Goal: Information Seeking & Learning: Learn about a topic

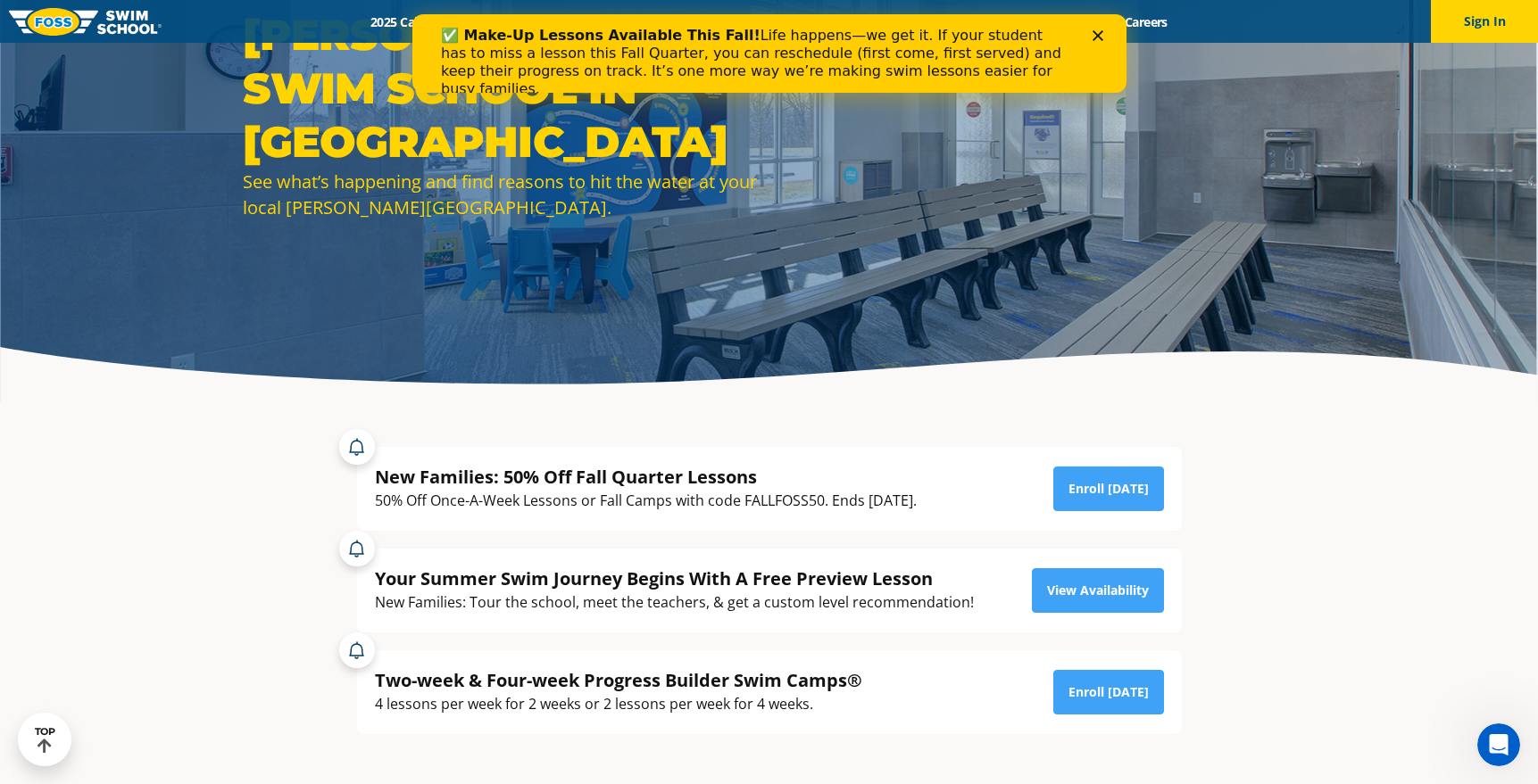
scroll to position [179, 0]
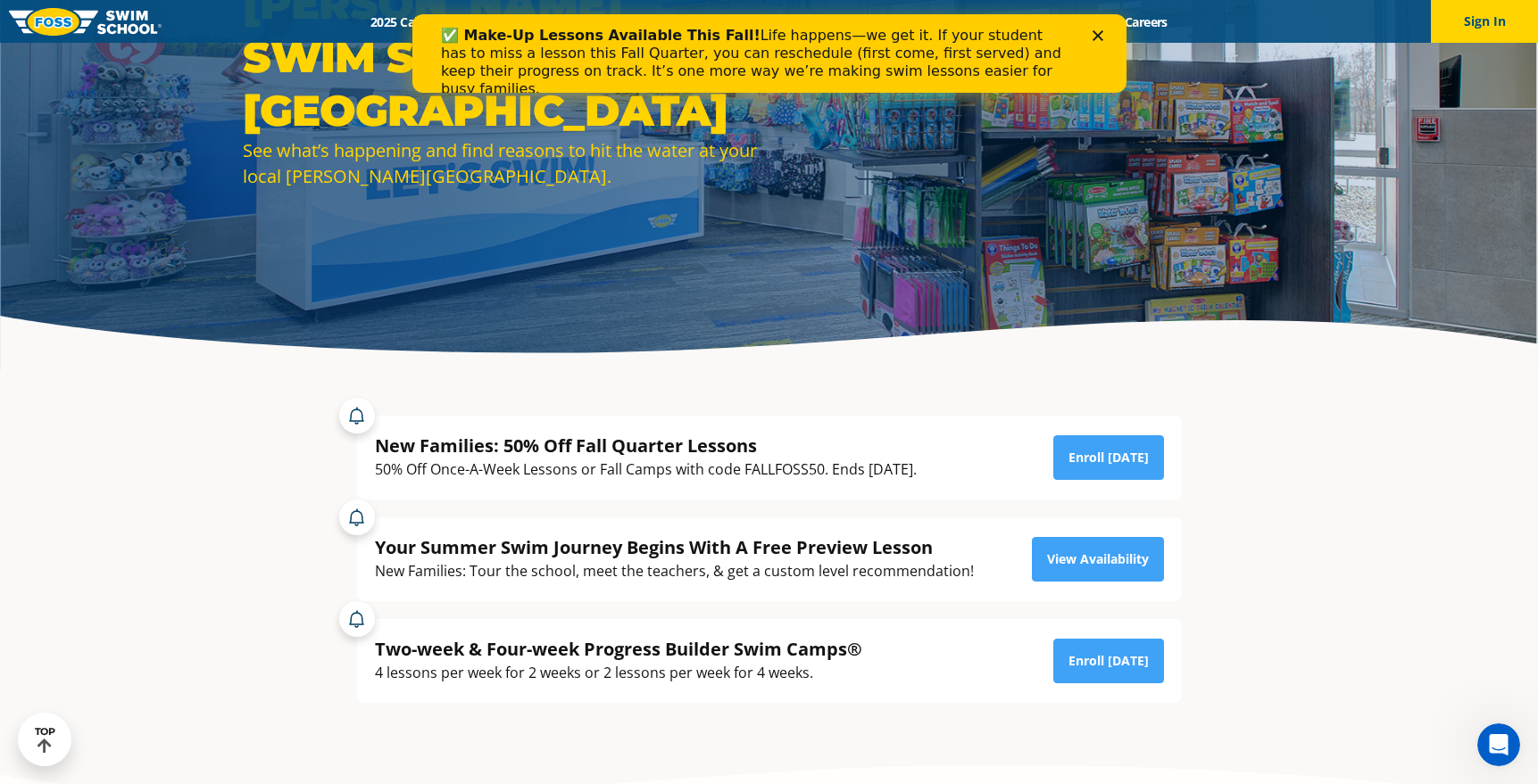
click at [1098, 35] on polygon "Close" at bounding box center [1097, 35] width 11 height 11
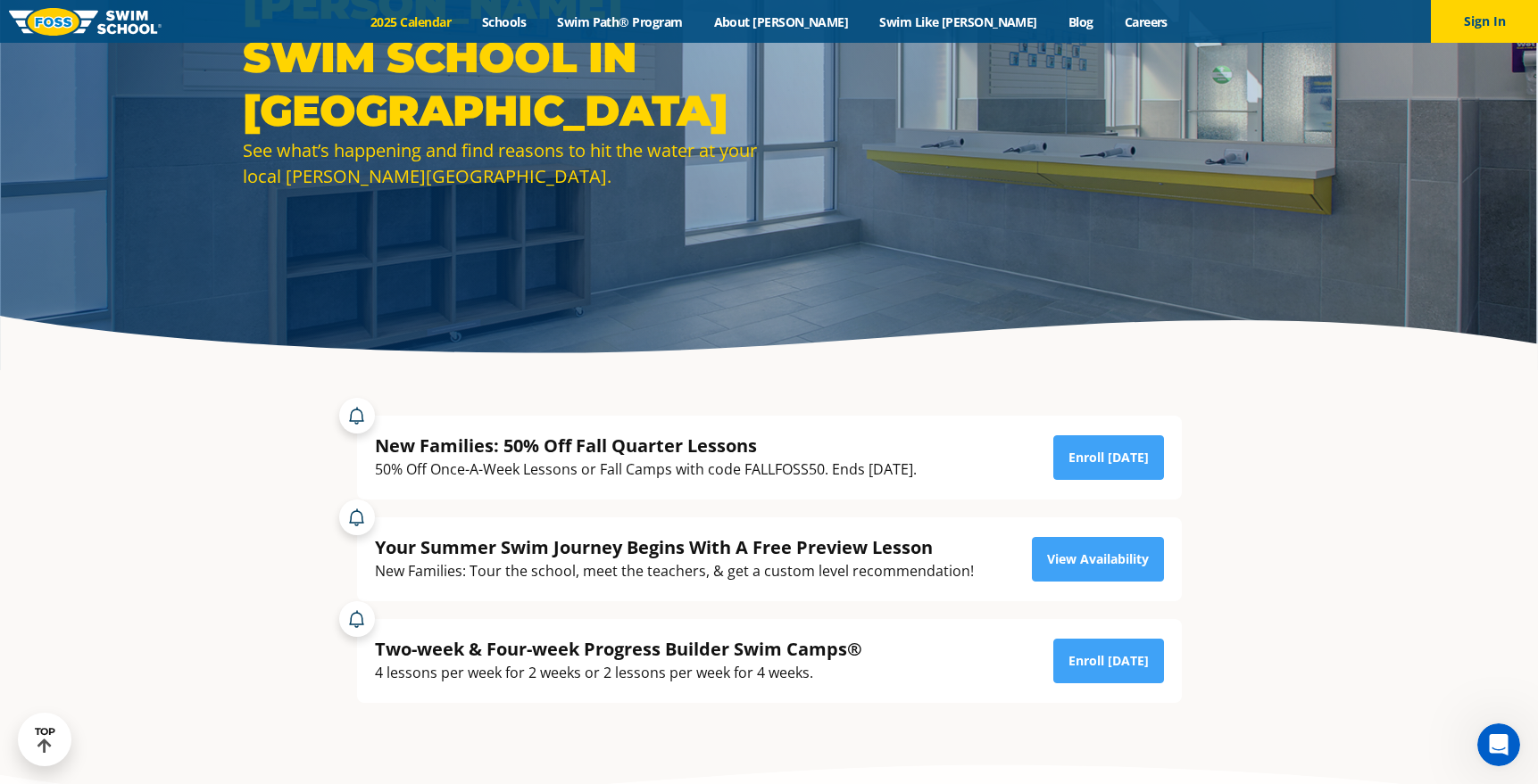
click at [467, 22] on link "2025 Calendar" at bounding box center [411, 21] width 112 height 17
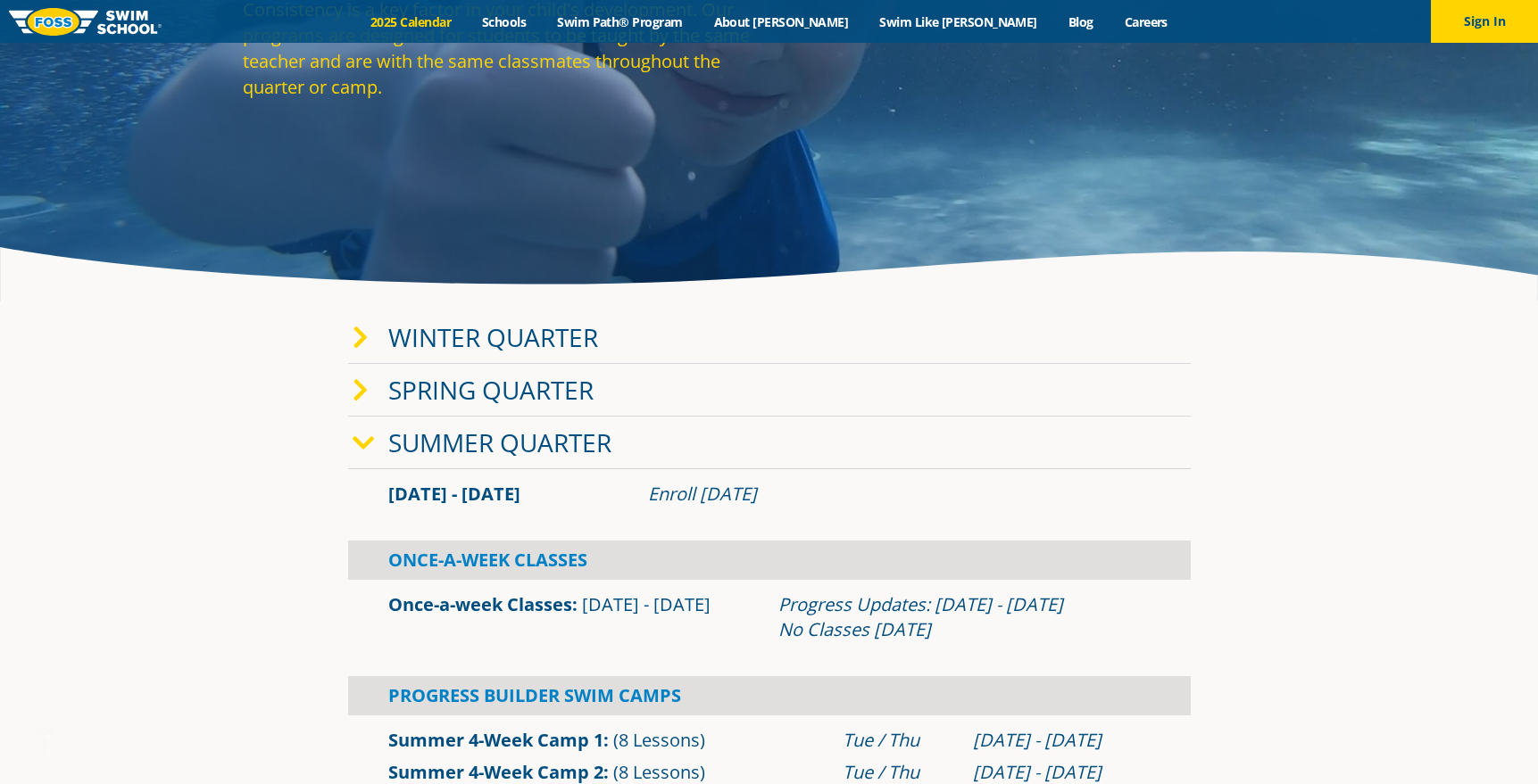
scroll to position [267, 0]
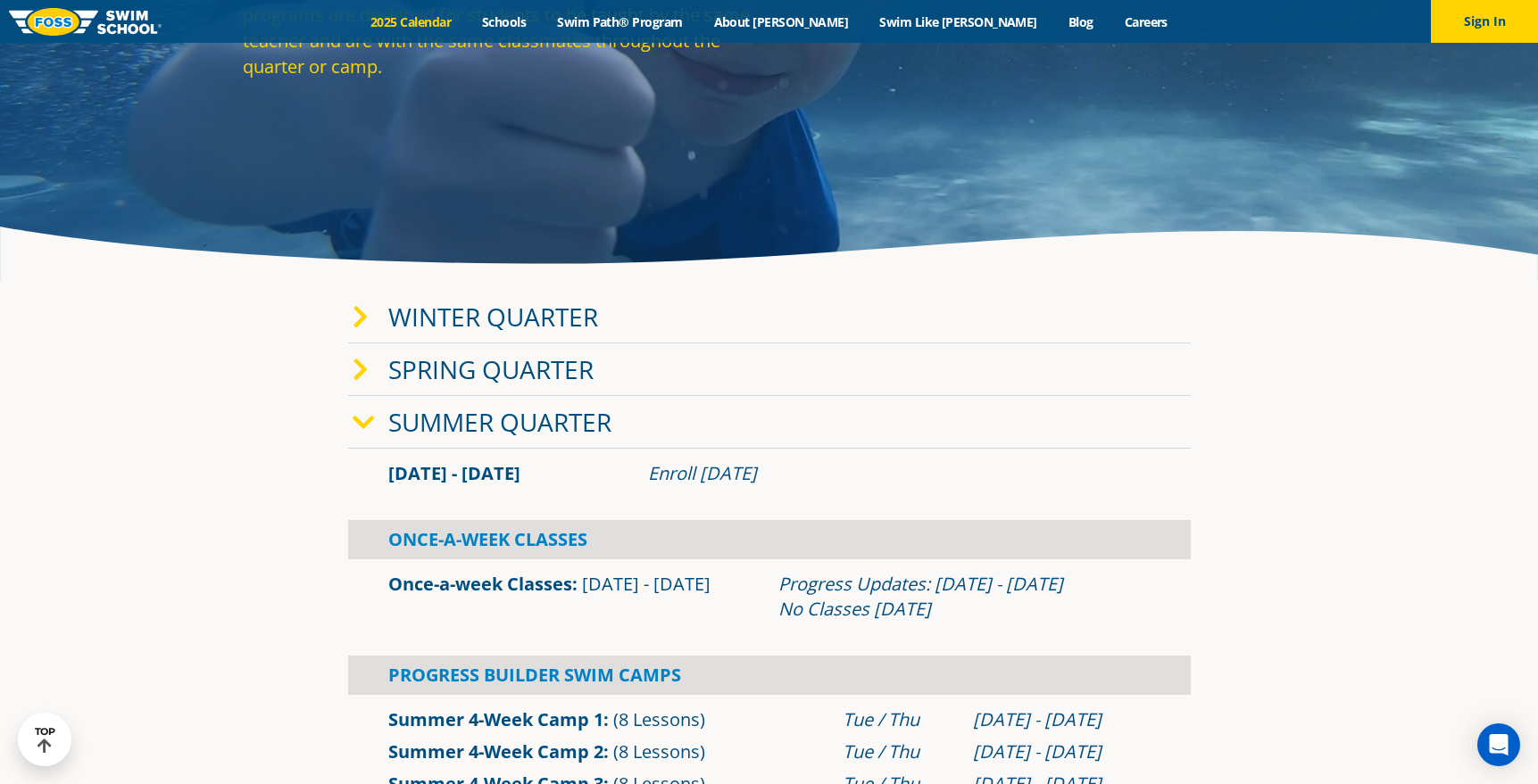
click at [481, 327] on link "Winter Quarter" at bounding box center [493, 317] width 210 height 34
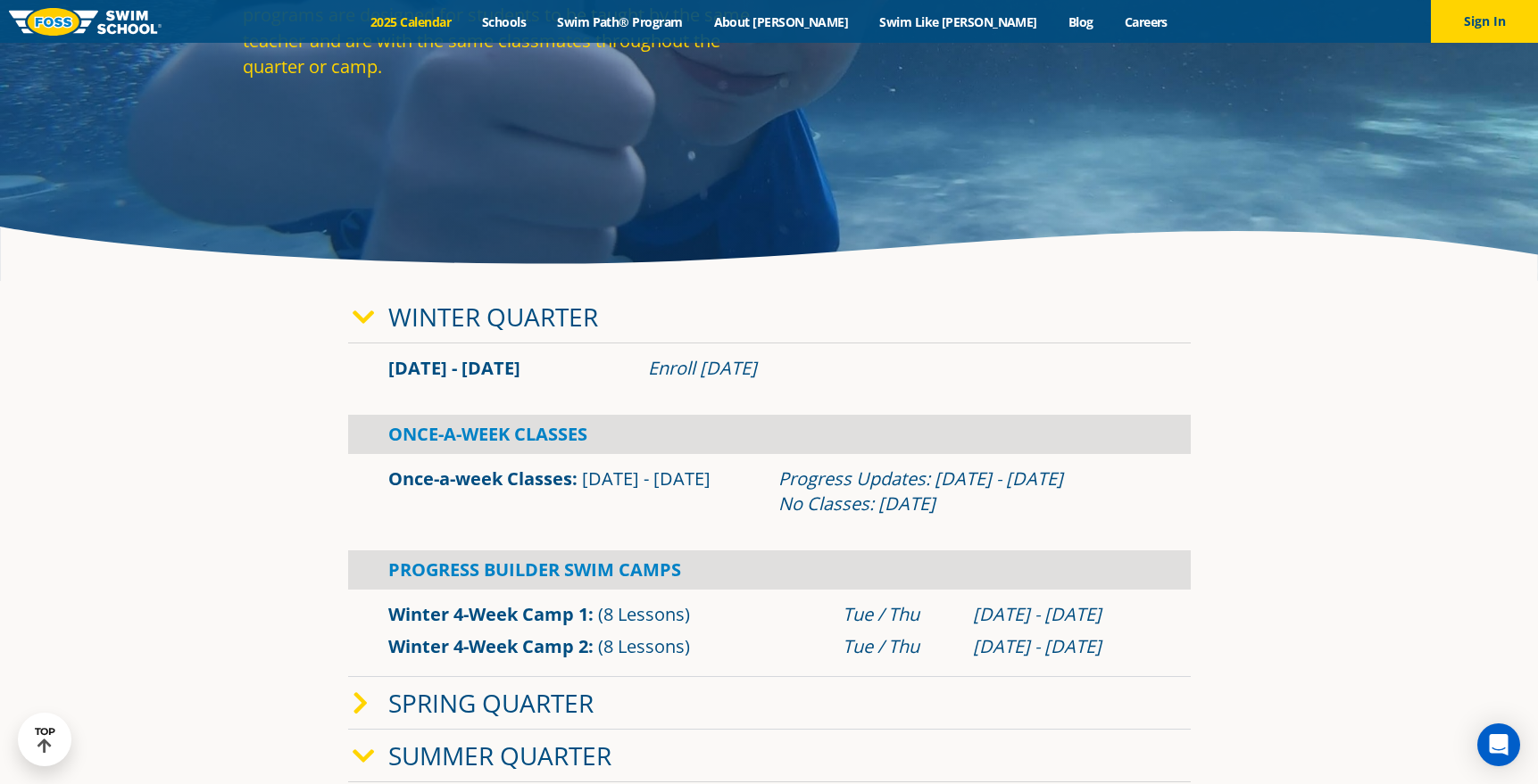
click at [442, 319] on link "Winter Quarter" at bounding box center [493, 317] width 210 height 34
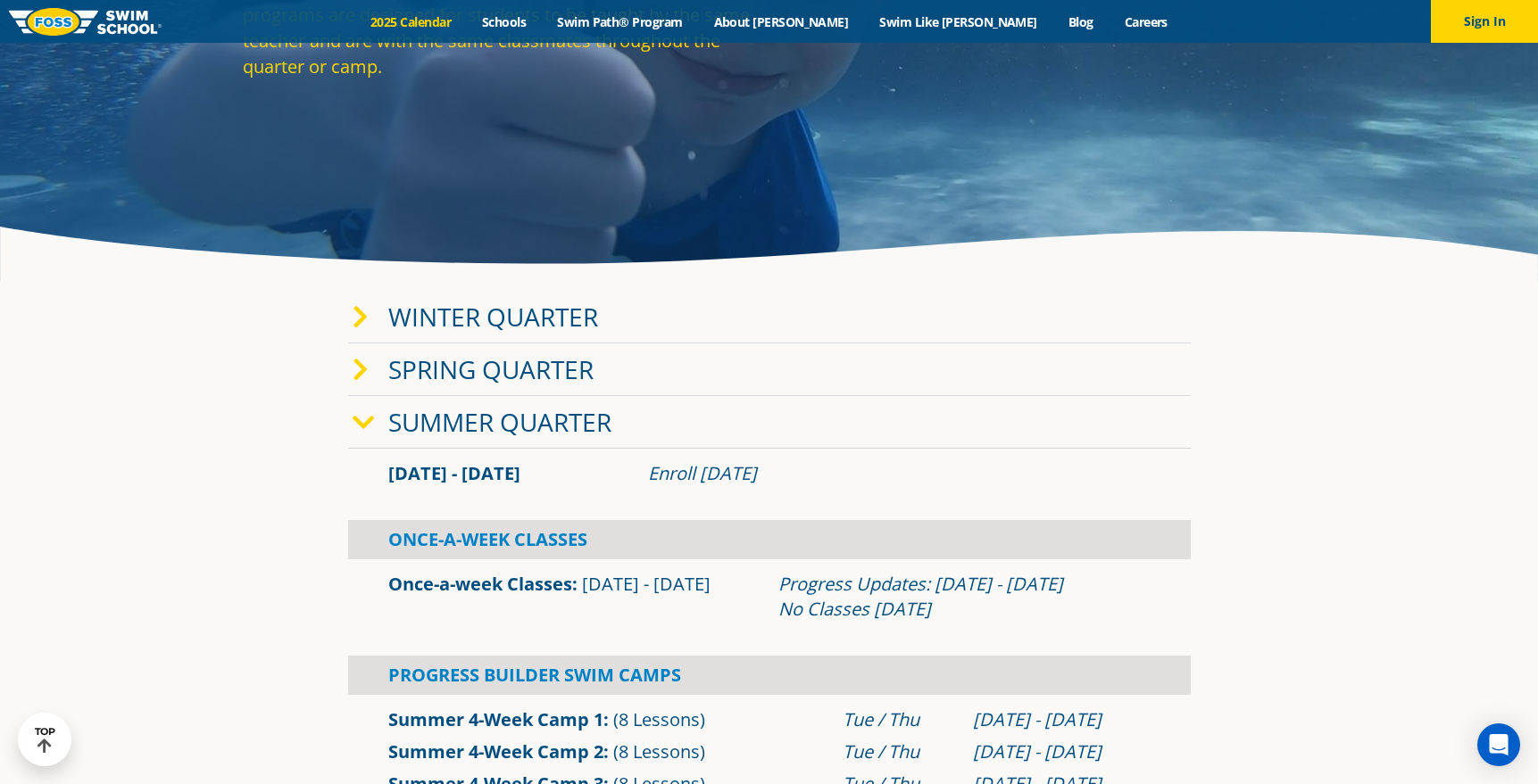
scroll to position [357, 0]
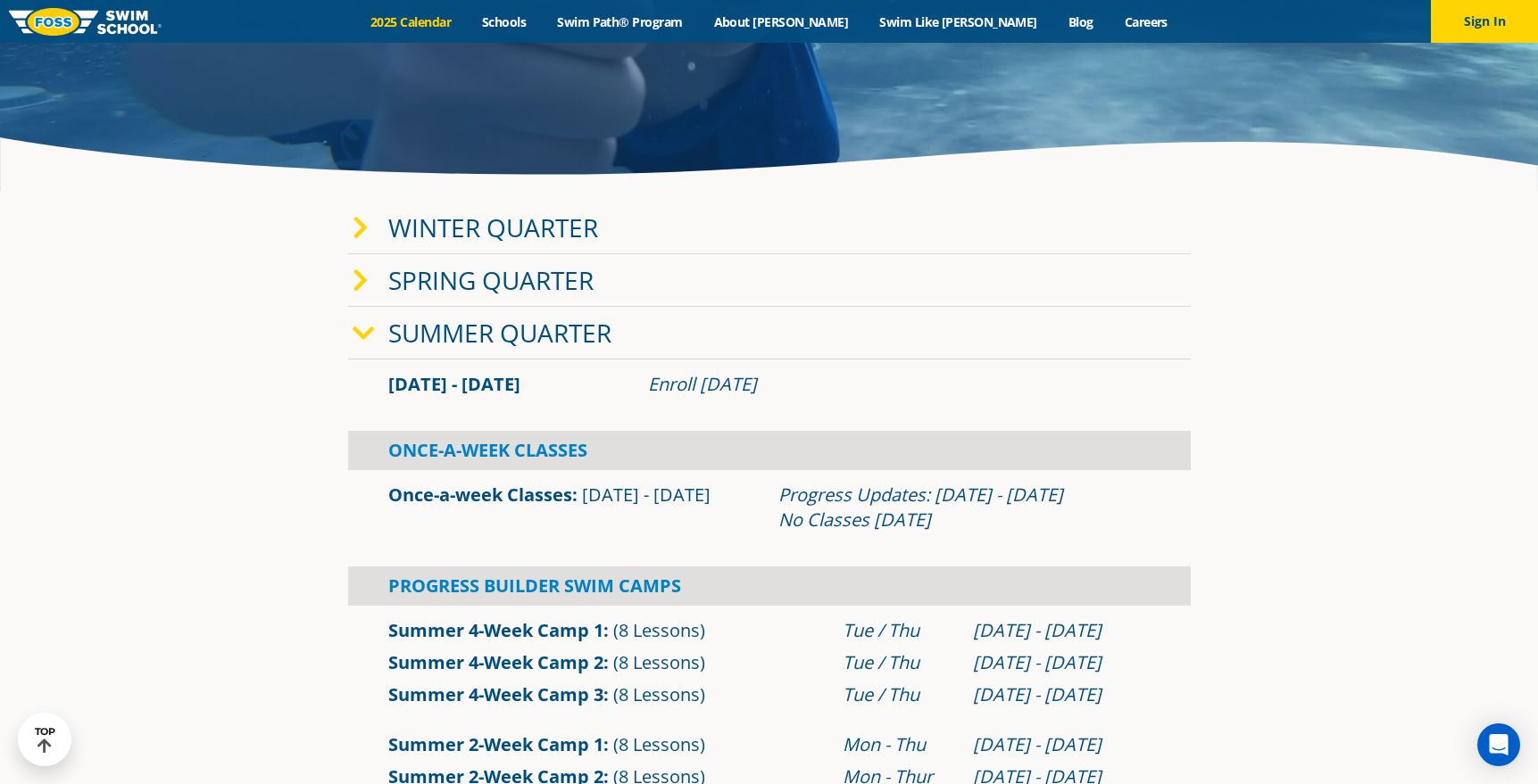
click at [439, 321] on link "Summer Quarter" at bounding box center [500, 333] width 224 height 34
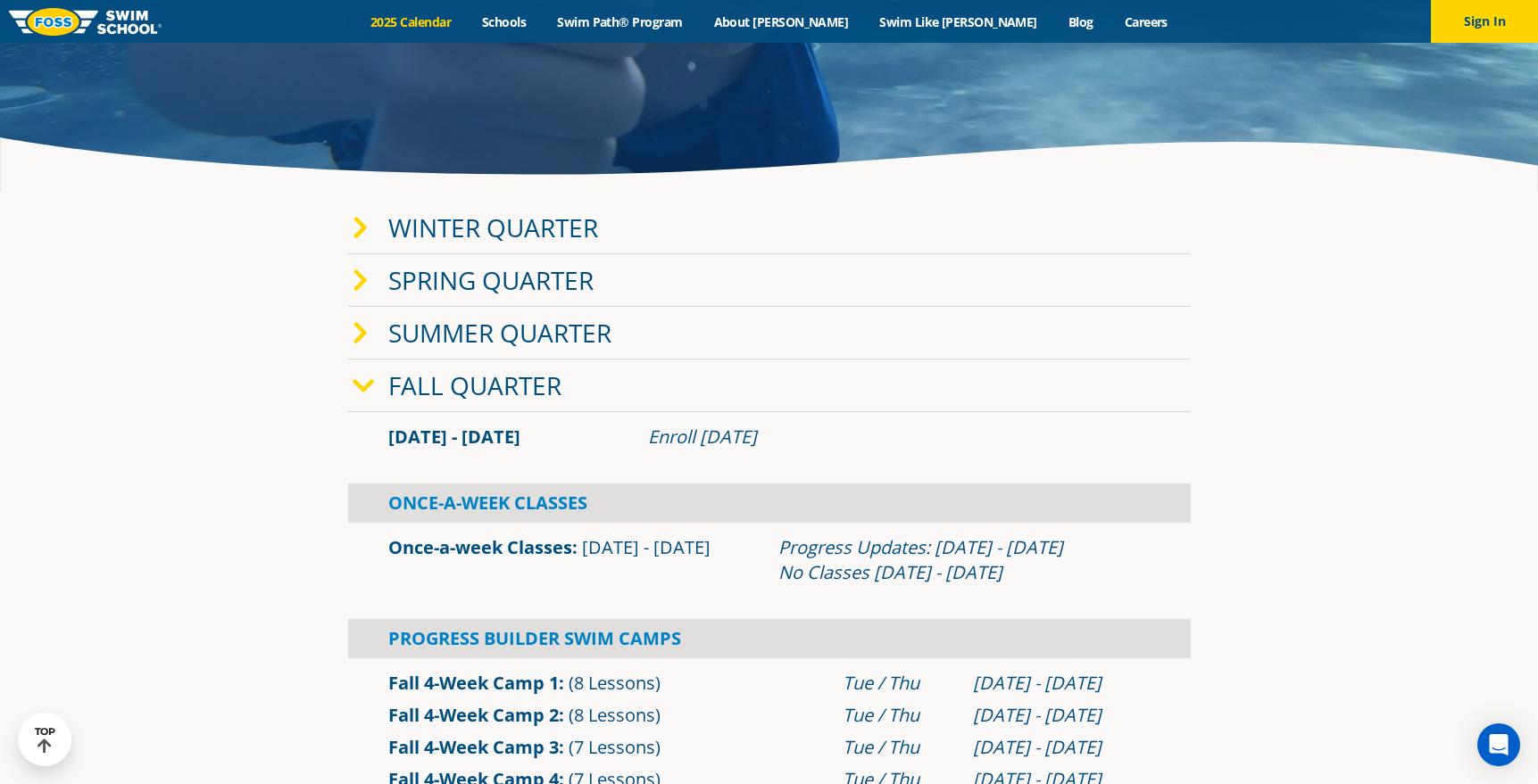
scroll to position [446, 0]
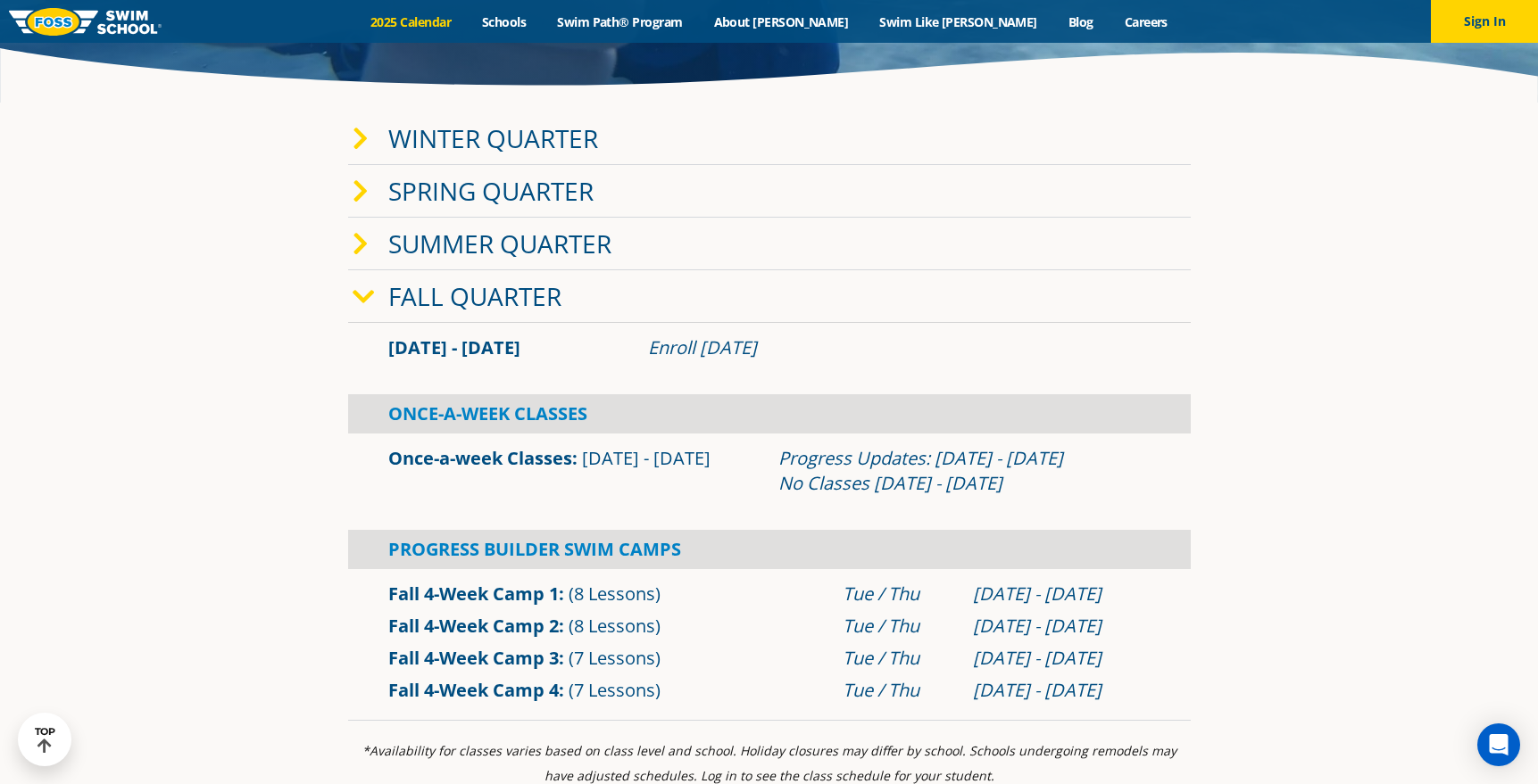
click at [355, 295] on icon at bounding box center [363, 296] width 22 height 25
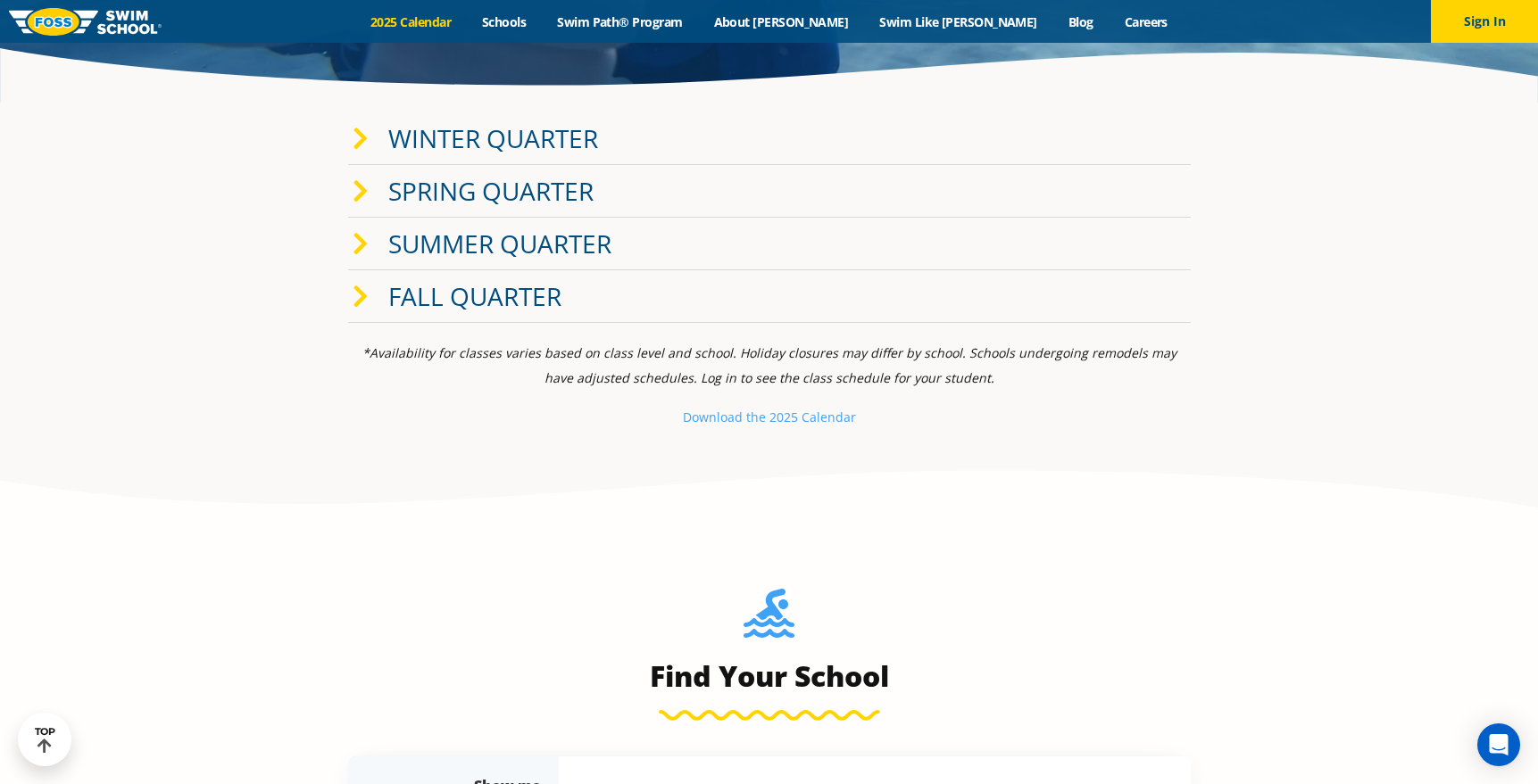
click at [357, 294] on icon at bounding box center [360, 296] width 16 height 25
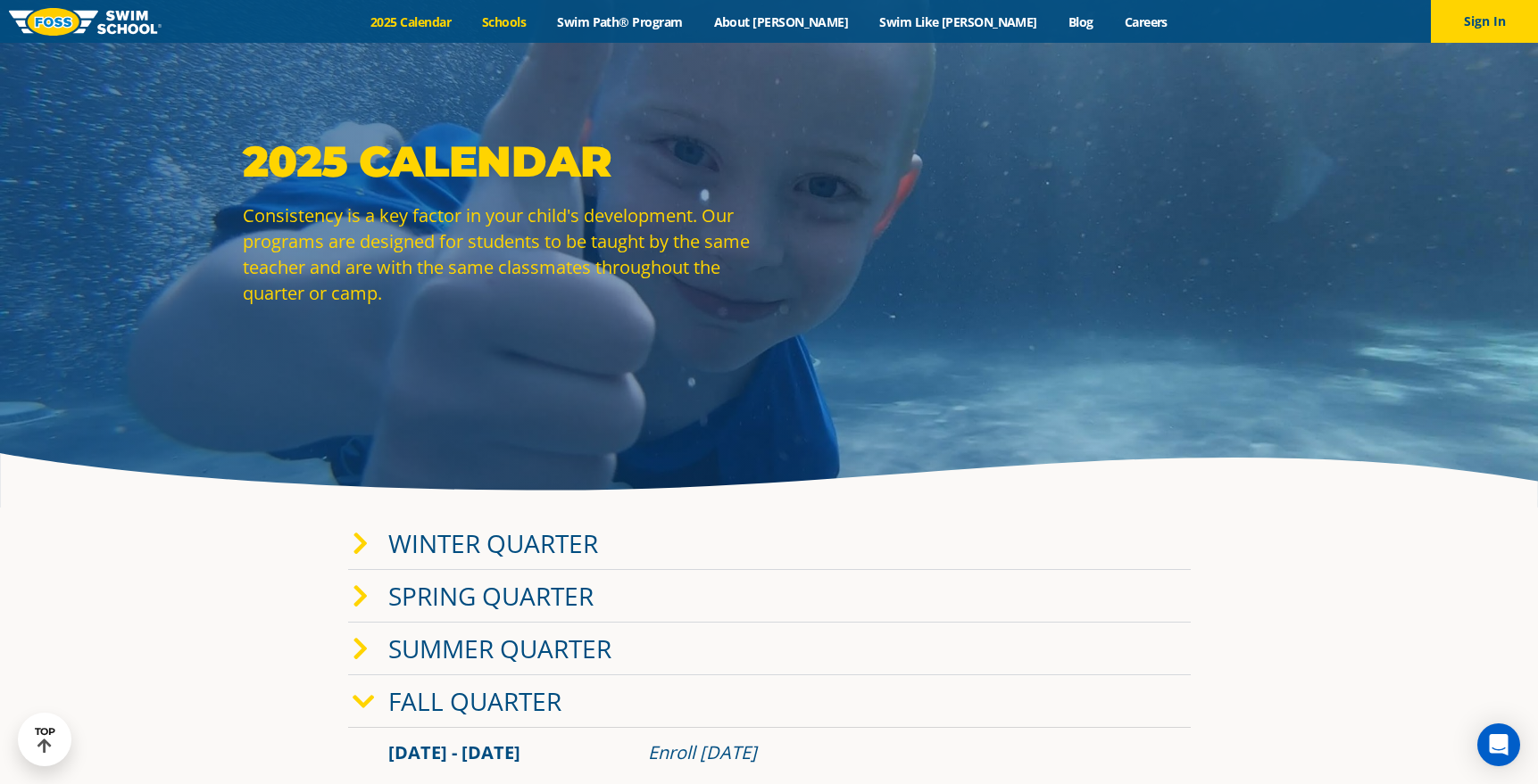
scroll to position [0, 0]
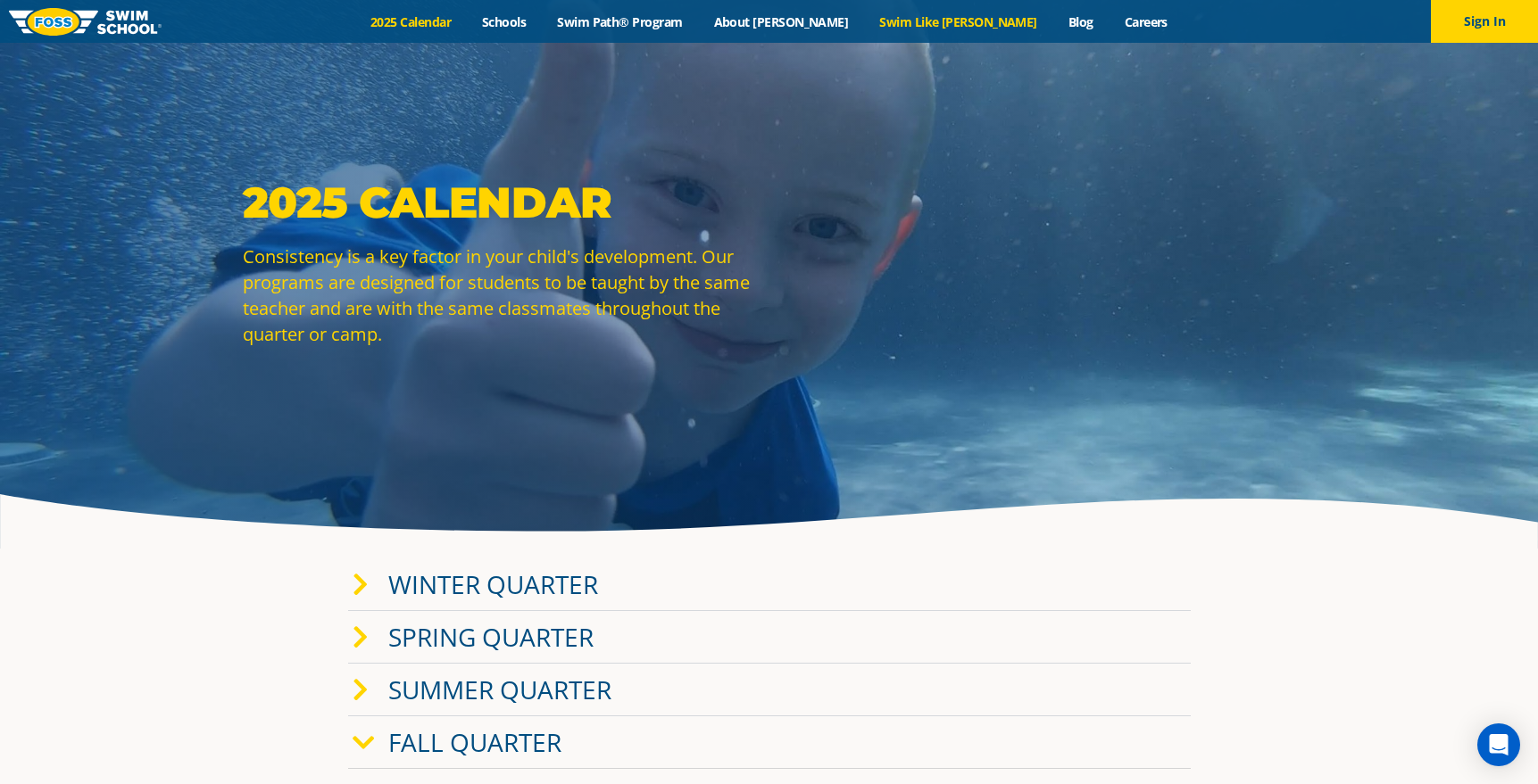
click at [908, 29] on link "Swim Like [PERSON_NAME]" at bounding box center [959, 21] width 190 height 17
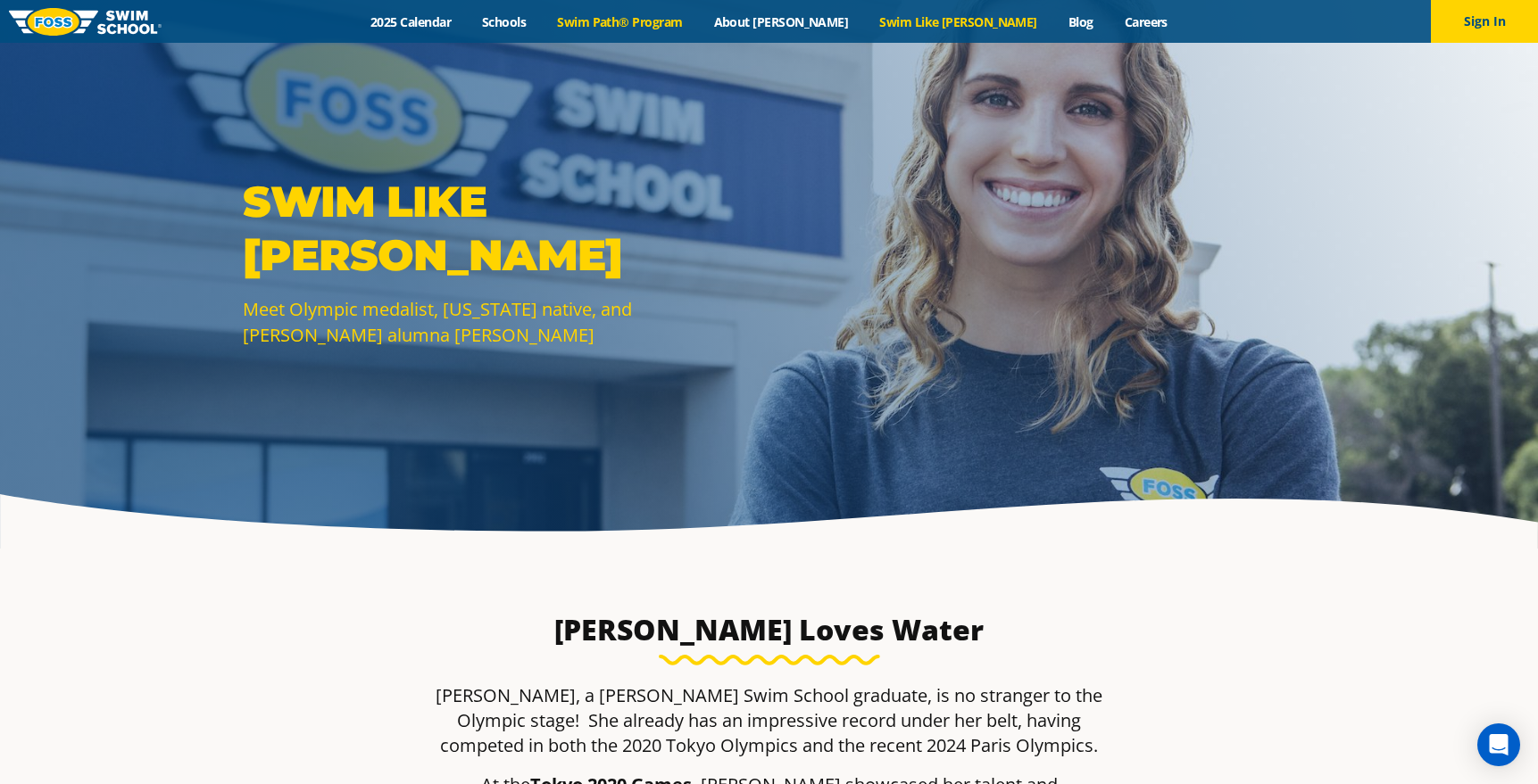
click at [681, 26] on link "Swim Path® Program" at bounding box center [620, 21] width 157 height 17
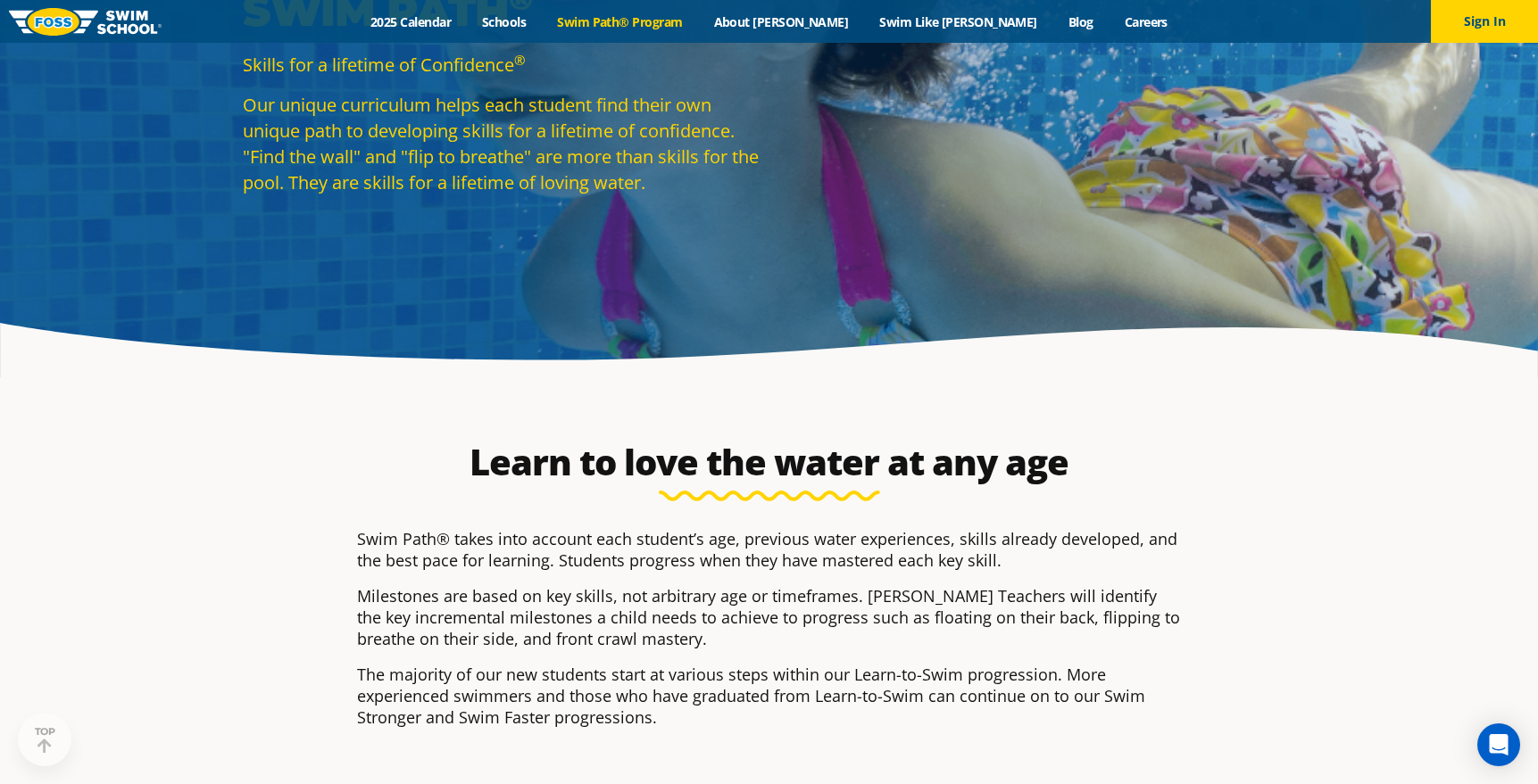
scroll to position [179, 0]
